Goal: Navigation & Orientation: Find specific page/section

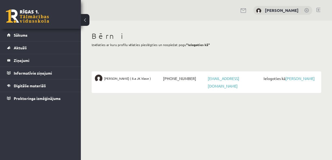
click at [132, 82] on span "[PERSON_NAME] ( 8.a JK klase )" at bounding box center [127, 79] width 47 height 8
click at [297, 78] on link "[PERSON_NAME]" at bounding box center [299, 78] width 29 height 5
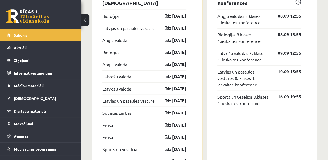
scroll to position [580, 0]
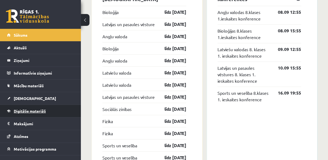
click at [38, 109] on span "Digitālie materiāli" at bounding box center [30, 111] width 32 height 5
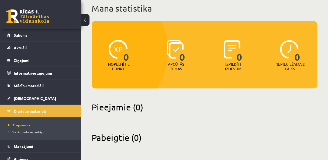
scroll to position [54, 0]
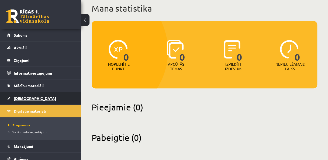
click at [20, 98] on span "[DEMOGRAPHIC_DATA]" at bounding box center [35, 98] width 42 height 5
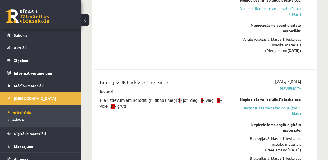
scroll to position [119, 0]
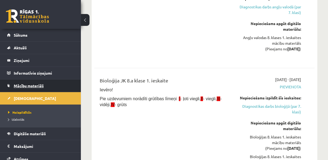
click at [31, 84] on span "Mācību materiāli" at bounding box center [29, 85] width 30 height 5
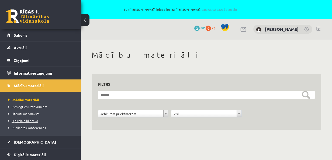
click at [30, 121] on span "Digitālā bibliotēka" at bounding box center [23, 121] width 30 height 4
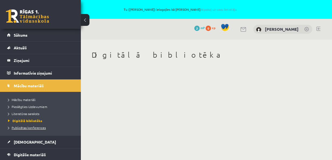
click at [27, 127] on span "Publicētas konferences" at bounding box center [27, 128] width 38 height 4
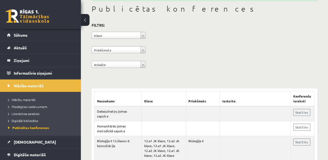
scroll to position [65, 0]
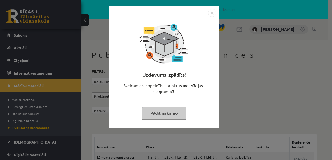
click at [210, 12] on img "Close" at bounding box center [212, 13] width 8 height 8
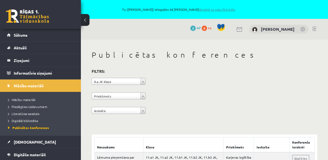
click at [228, 8] on link "Atpakaļ uz savu lietotāju" at bounding box center [217, 9] width 36 height 4
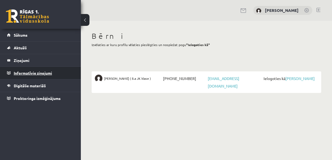
click at [49, 72] on legend "Informatīvie ziņojumi 0" at bounding box center [44, 73] width 60 height 12
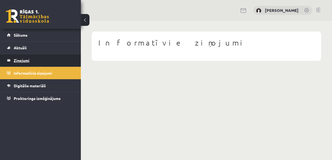
click at [20, 57] on legend "Ziņojumi 0" at bounding box center [44, 60] width 60 height 12
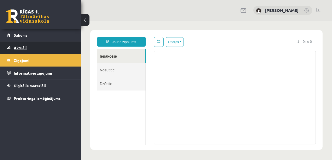
click at [20, 43] on link "Aktuāli" at bounding box center [40, 47] width 67 height 12
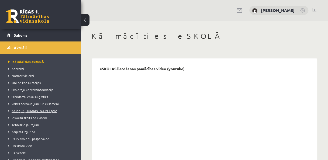
click at [44, 112] on span "Kā iegūt [DOMAIN_NAME] prof" at bounding box center [32, 111] width 49 height 4
